Goal: Information Seeking & Learning: Find contact information

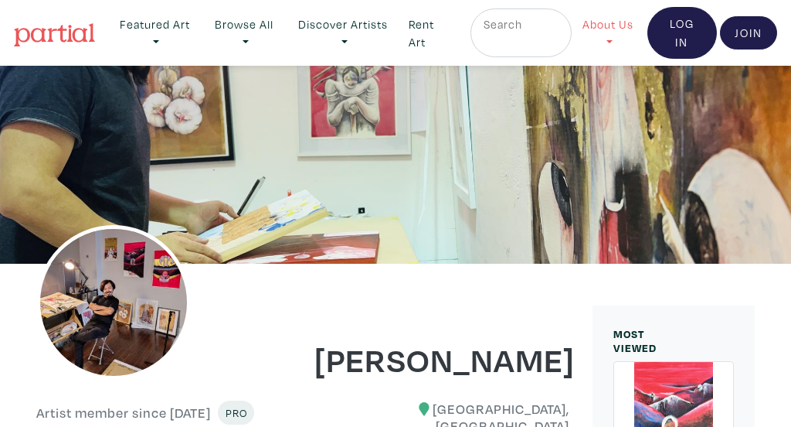
click at [607, 35] on link "About Us" at bounding box center [608, 33] width 72 height 49
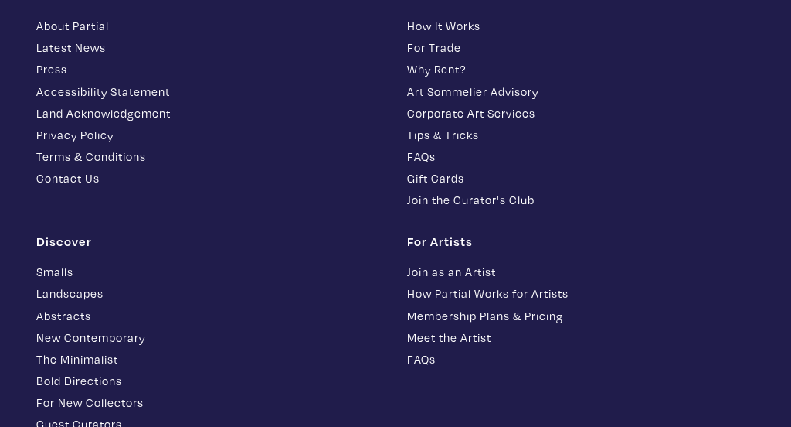
scroll to position [3712, 0]
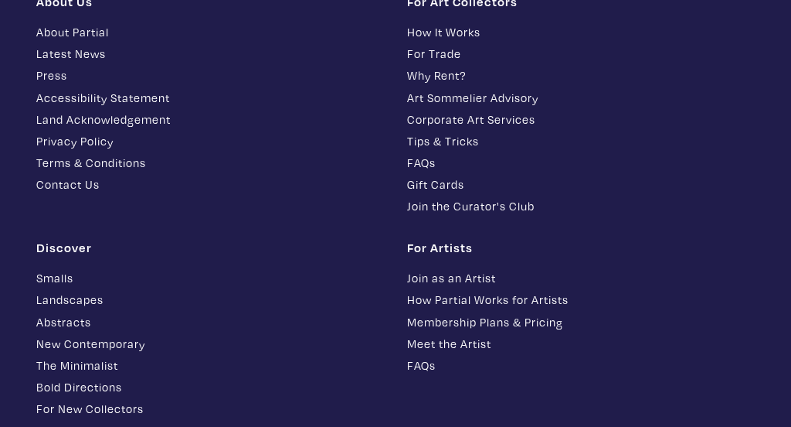
click at [86, 175] on link "Contact Us" at bounding box center [210, 184] width 348 height 18
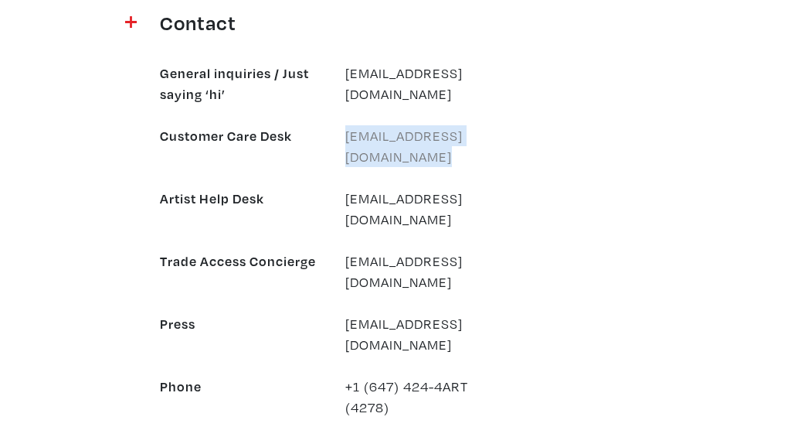
drag, startPoint x: 547, startPoint y: 91, endPoint x: 346, endPoint y: 98, distance: 201.0
click at [345, 97] on div "General inquiries / Just saying ‘hi’ [EMAIL_ADDRESS][DOMAIN_NAME] Customer Care…" at bounding box center [396, 230] width 742 height 376
copy link "[EMAIL_ADDRESS][DOMAIN_NAME]"
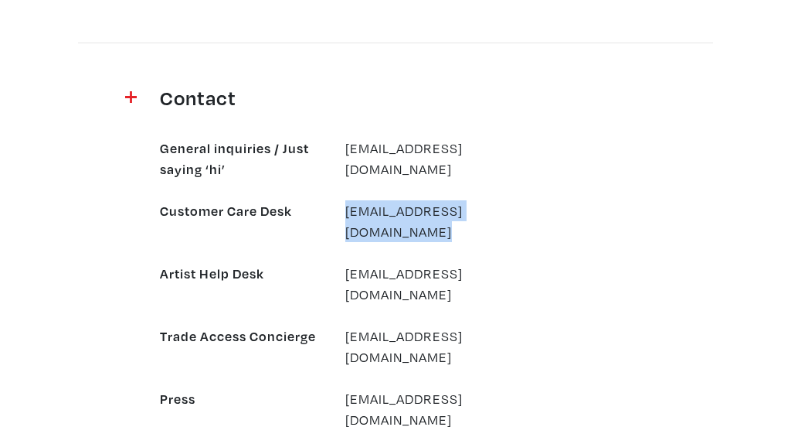
scroll to position [1672, 0]
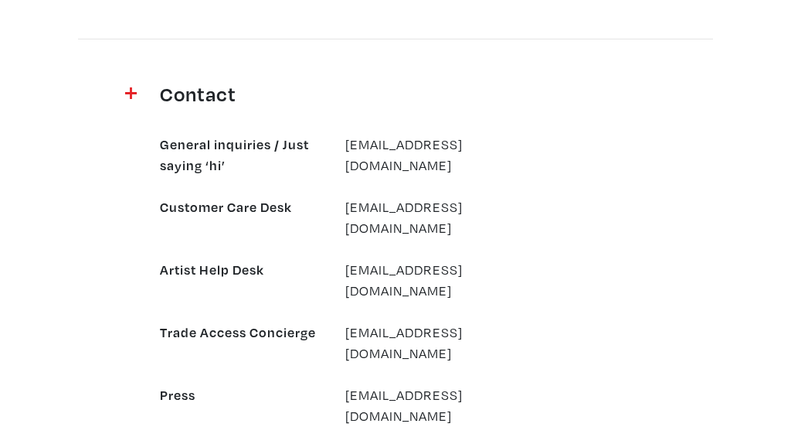
drag, startPoint x: 396, startPoint y: 357, endPoint x: 342, endPoint y: 335, distance: 59.0
copy div "+1 (647) 424-4ART (4278)"
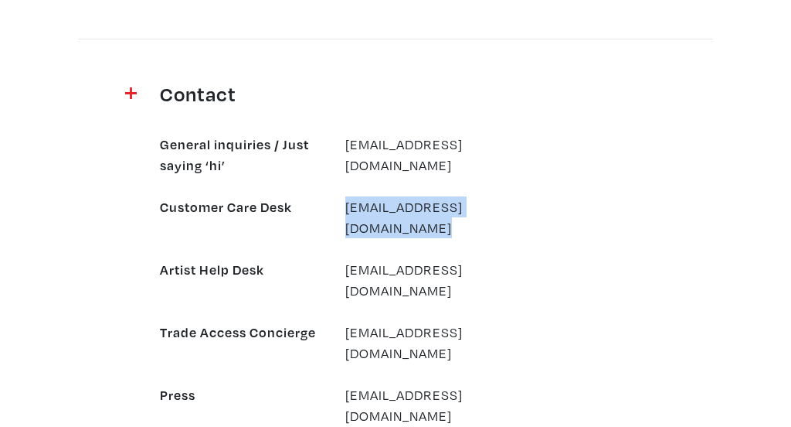
drag, startPoint x: 548, startPoint y: 162, endPoint x: 343, endPoint y: 168, distance: 204.9
click at [343, 168] on div "General inquiries / Just saying ‘hi’ [EMAIL_ADDRESS][DOMAIN_NAME] Customer Care…" at bounding box center [396, 301] width 742 height 376
copy link "[EMAIL_ADDRESS][DOMAIN_NAME]"
